Goal: Download file/media

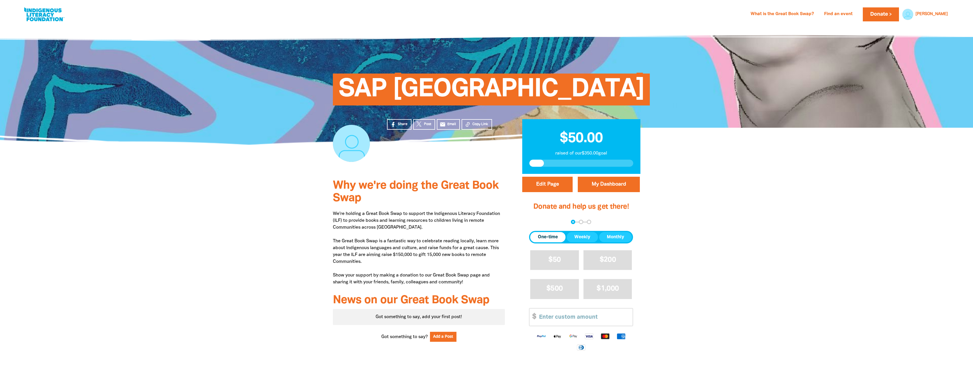
click at [290, 206] on div at bounding box center [486, 293] width 973 height 238
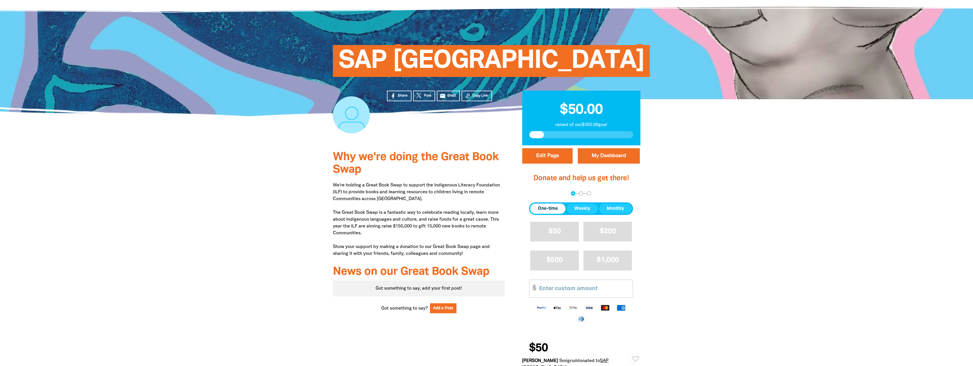
scroll to position [57, 0]
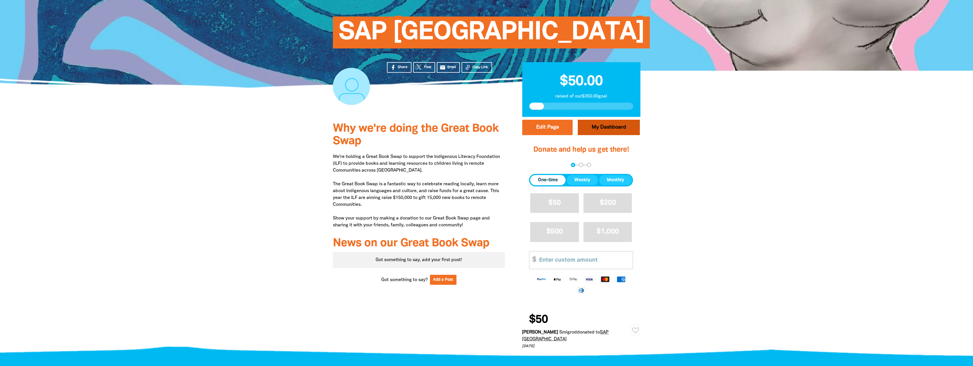
click at [601, 132] on link "My Dashboard" at bounding box center [609, 127] width 62 height 15
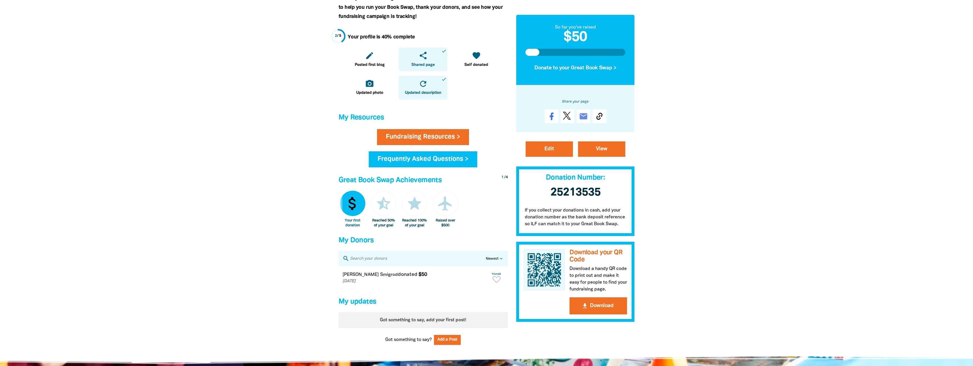
scroll to position [142, 0]
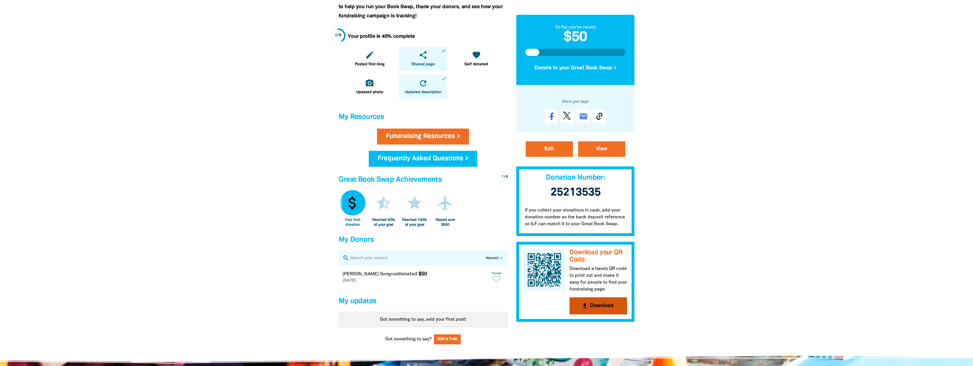
click at [601, 308] on button "get_app Download" at bounding box center [599, 305] width 58 height 17
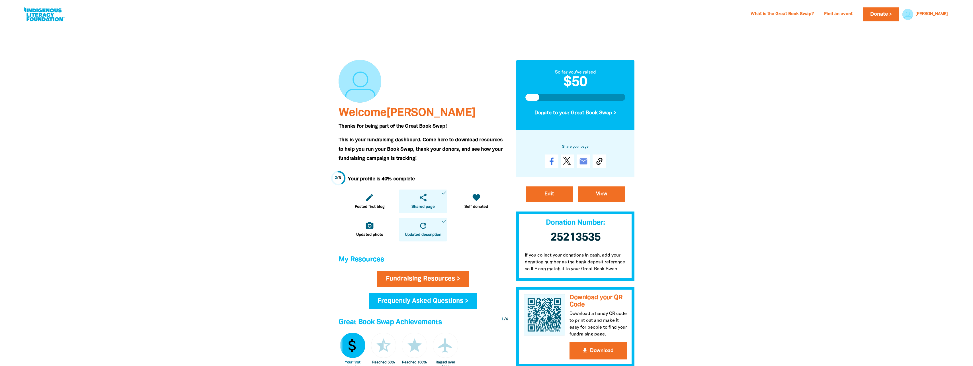
click at [53, 18] on link at bounding box center [44, 14] width 43 height 17
select select "AU"
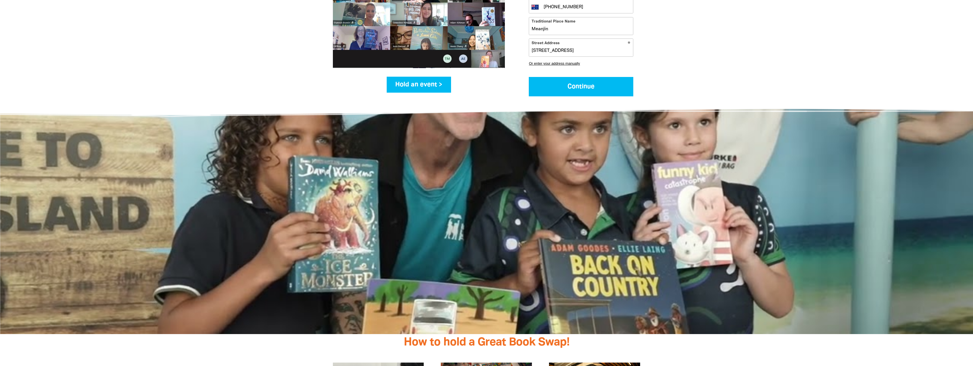
scroll to position [883, 0]
